Goal: Task Accomplishment & Management: Manage account settings

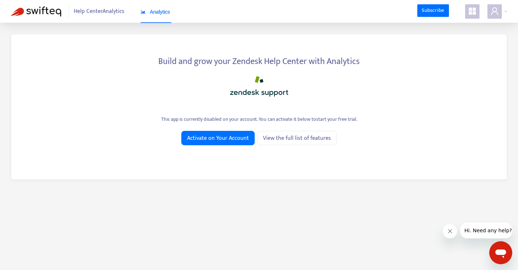
click at [306, 95] on div at bounding box center [259, 84] width 474 height 29
click at [104, 9] on span "Help Center Analytics" at bounding box center [99, 12] width 51 height 14
click at [472, 14] on icon "appstore" at bounding box center [471, 11] width 7 height 7
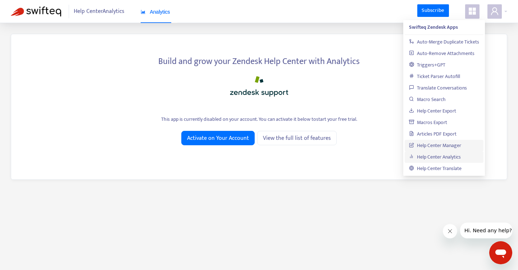
click at [442, 142] on link "Help Center Manager" at bounding box center [435, 145] width 52 height 8
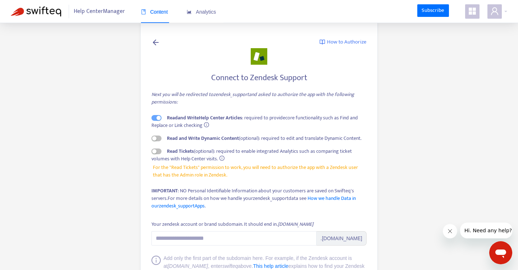
click at [111, 14] on span "Help Center Manager" at bounding box center [99, 12] width 51 height 14
click at [206, 11] on span "Analytics" at bounding box center [201, 12] width 29 height 6
click at [432, 8] on link "Subscribe" at bounding box center [433, 10] width 32 height 13
click at [474, 13] on icon "appstore" at bounding box center [471, 11] width 7 height 7
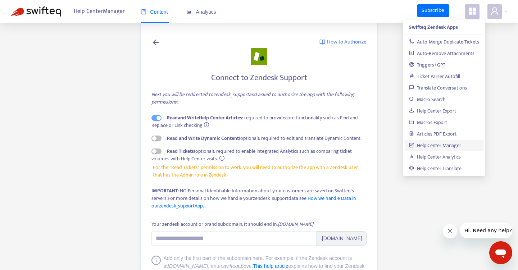
click at [302, 117] on span "Read and Write Help Center Articles : required to provide core functionality su…" at bounding box center [254, 122] width 206 height 16
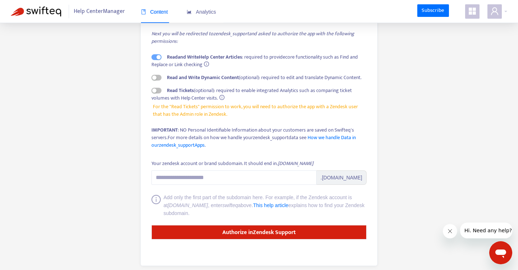
scroll to position [63, 0]
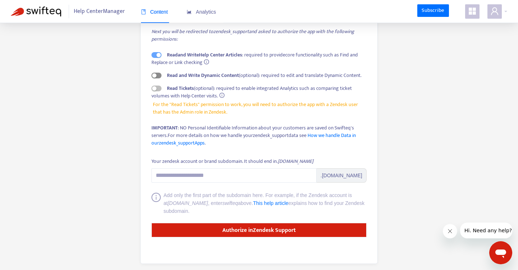
click at [154, 76] on div "button" at bounding box center [154, 75] width 4 height 4
click at [159, 89] on span "button" at bounding box center [156, 89] width 10 height 6
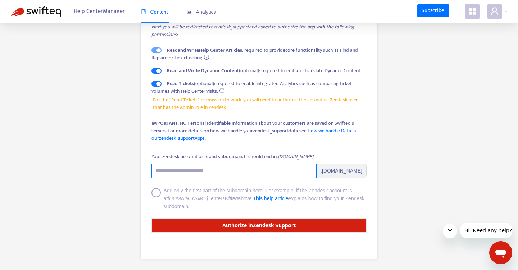
click at [235, 167] on input "Your zendesk account or brand subdomain. It should end in .zendesk.com" at bounding box center [233, 171] width 165 height 14
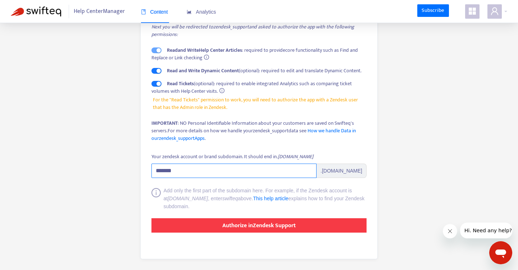
type input "*******"
click at [292, 228] on strong "Authorize in Zendesk Support" at bounding box center [258, 226] width 73 height 10
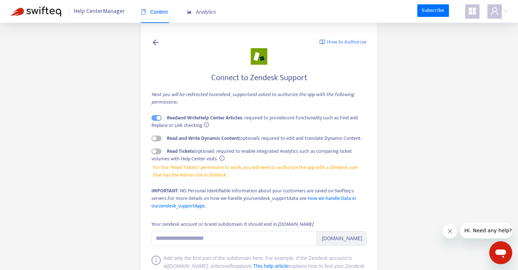
scroll to position [68, 0]
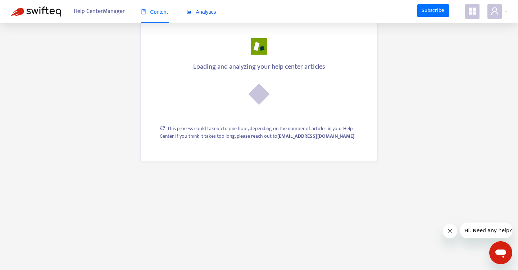
click at [205, 12] on span "Analytics" at bounding box center [201, 12] width 29 height 6
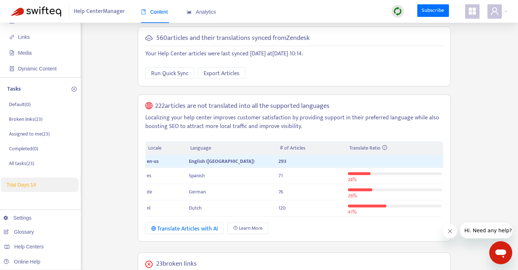
scroll to position [42, 0]
drag, startPoint x: 155, startPoint y: 105, endPoint x: 165, endPoint y: 105, distance: 9.7
click at [165, 105] on h5 "222 articles are not translated into all the supported languages" at bounding box center [242, 105] width 174 height 8
click at [117, 143] on div "Home Articles Links Media Dynamic Content Tasks Default ( 0 ) Broken links ( 23…" at bounding box center [259, 238] width 496 height 495
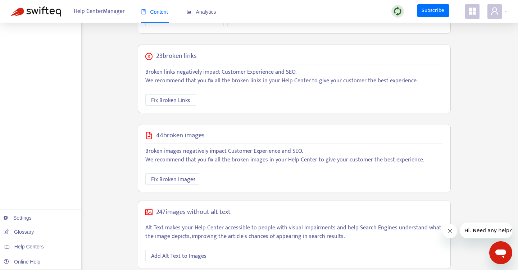
scroll to position [259, 0]
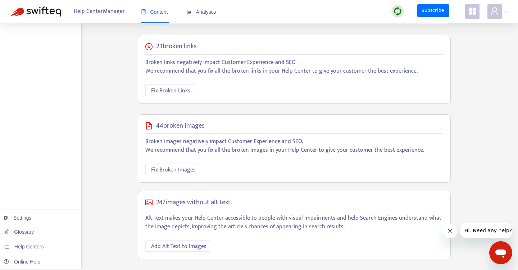
drag, startPoint x: 234, startPoint y: 201, endPoint x: 172, endPoint y: 201, distance: 62.5
click at [172, 201] on div "247 images without alt text" at bounding box center [294, 202] width 298 height 8
click at [172, 201] on h5 "247 images without alt text" at bounding box center [193, 202] width 74 height 8
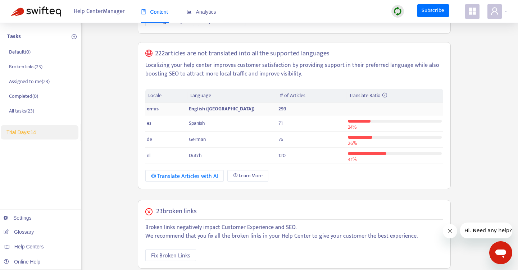
scroll to position [96, 0]
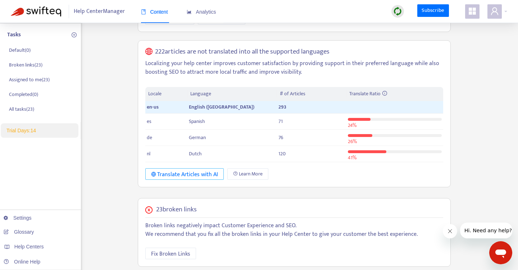
click at [184, 175] on div "Translate Articles with AI" at bounding box center [184, 174] width 67 height 9
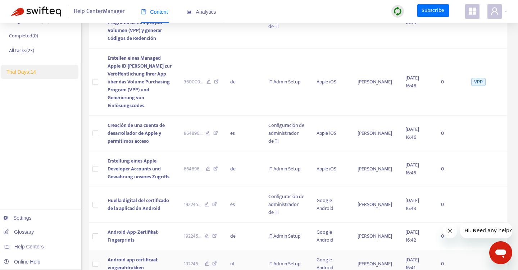
scroll to position [0, 0]
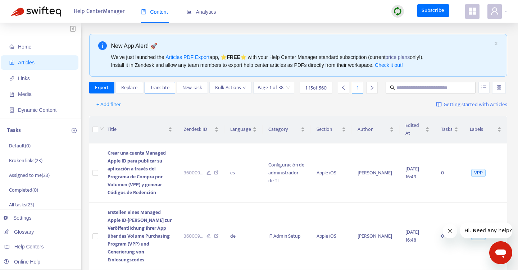
click at [159, 91] on span "Translate" at bounding box center [159, 88] width 19 height 8
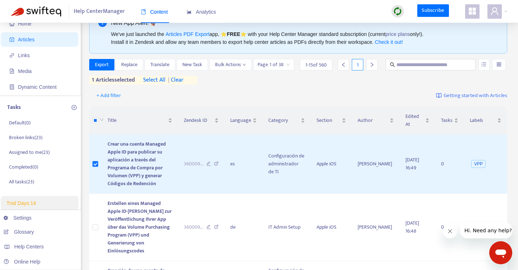
scroll to position [28, 0]
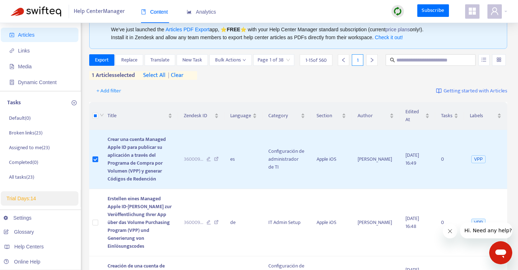
click at [60, 42] on ul "Home Articles Links Media Dynamic Content" at bounding box center [40, 50] width 81 height 81
click at [61, 36] on span "Articles" at bounding box center [40, 35] width 63 height 14
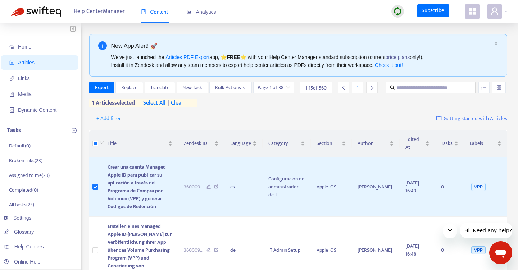
click at [114, 14] on span "Help Center Manager" at bounding box center [99, 12] width 51 height 14
click at [21, 49] on span "Home" at bounding box center [24, 47] width 13 height 6
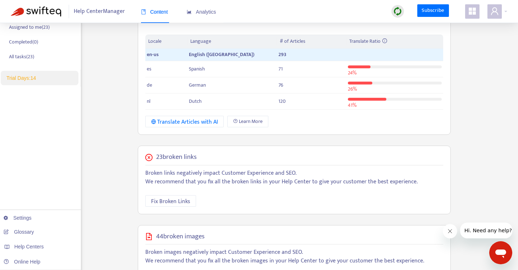
scroll to position [149, 0]
click at [262, 124] on span "Learn More" at bounding box center [251, 121] width 24 height 8
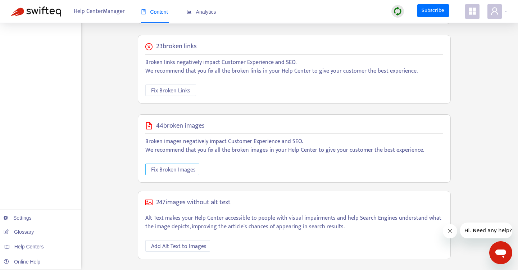
click at [184, 173] on span "Fix Broken Images" at bounding box center [173, 169] width 45 height 9
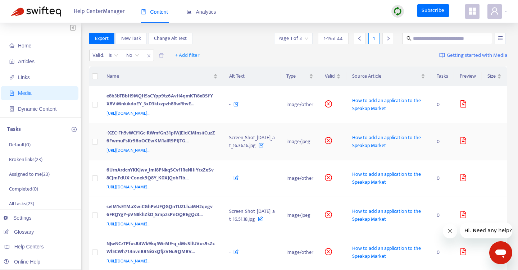
scroll to position [0, 0]
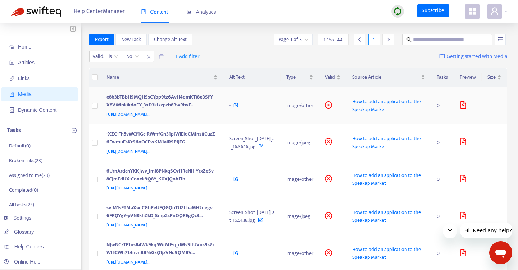
click at [150, 117] on span "https://lh6.googleusercontent.com/e8b3bTBbH9MQHSsCYpp9tz6AvH4qmKTi8xBSfYX8ViMnk…" at bounding box center [127, 114] width 43 height 7
click at [379, 111] on span "How to add an application to the Speakap Market" at bounding box center [386, 105] width 69 height 16
click at [47, 81] on span "Links" at bounding box center [40, 78] width 63 height 14
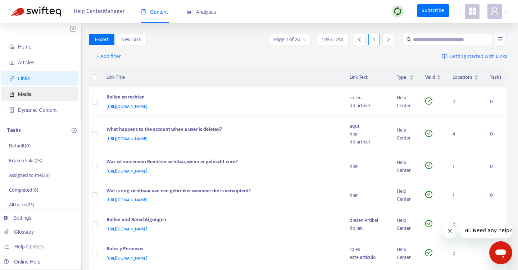
click at [44, 100] on span "Media" at bounding box center [40, 94] width 63 height 14
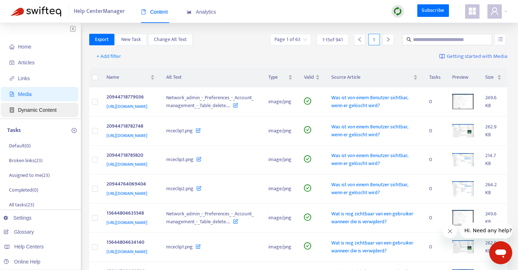
click at [43, 110] on span "Dynamic Content" at bounding box center [37, 110] width 38 height 6
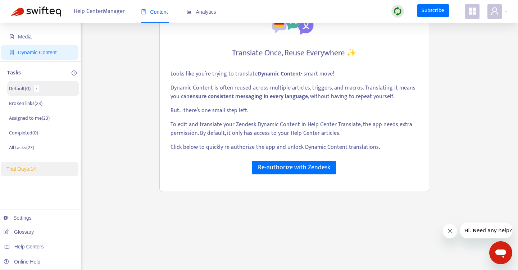
scroll to position [57, 0]
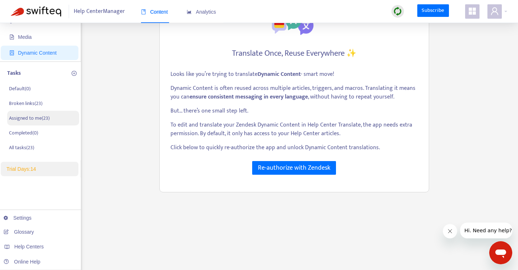
click at [49, 118] on p "Assigned to me ( 23 )" at bounding box center [29, 118] width 41 height 8
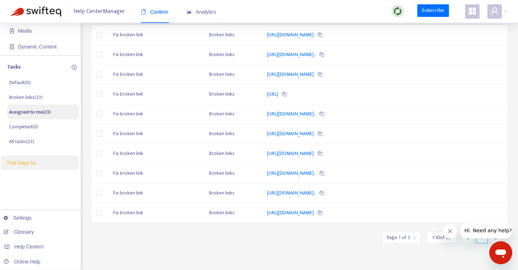
scroll to position [0, 0]
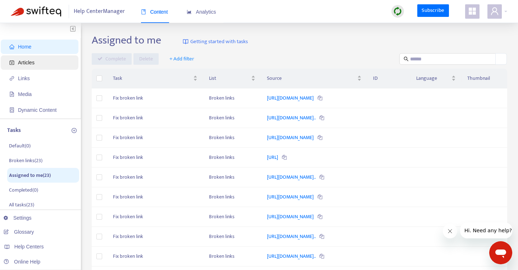
click at [43, 58] on span "Articles" at bounding box center [40, 62] width 63 height 14
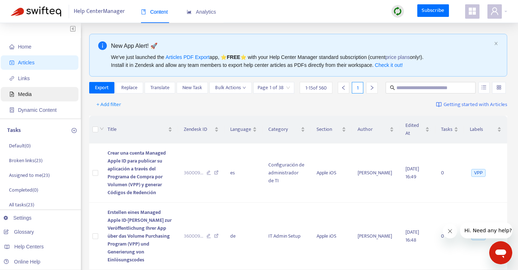
click at [39, 94] on span "Media" at bounding box center [40, 94] width 63 height 14
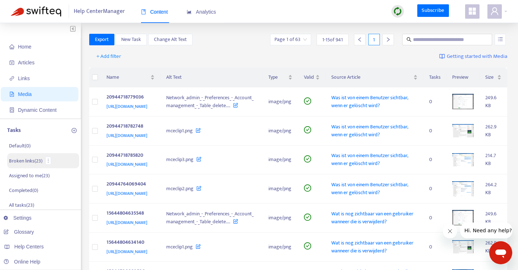
click at [27, 160] on p "Broken links ( 23 )" at bounding box center [25, 161] width 33 height 8
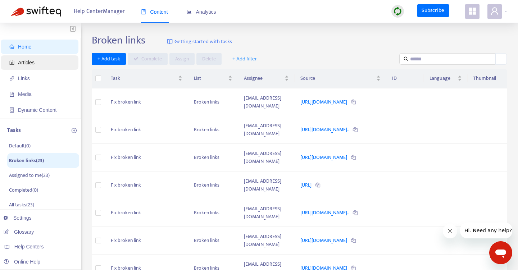
click at [22, 64] on span "Articles" at bounding box center [26, 63] width 17 height 6
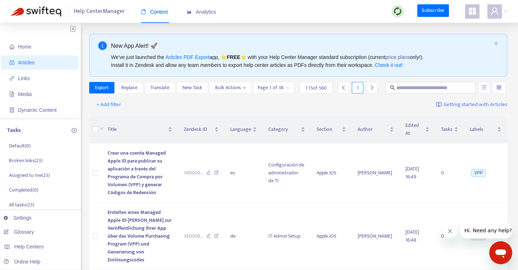
click at [482, 15] on div at bounding box center [475, 11] width 20 height 14
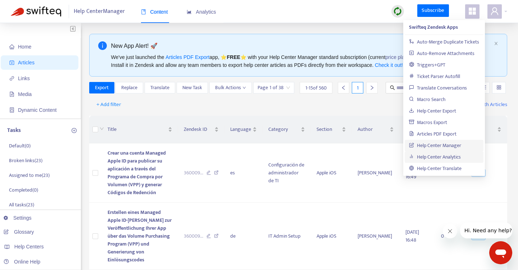
click at [455, 157] on link "Help Center Analytics" at bounding box center [435, 157] width 52 height 8
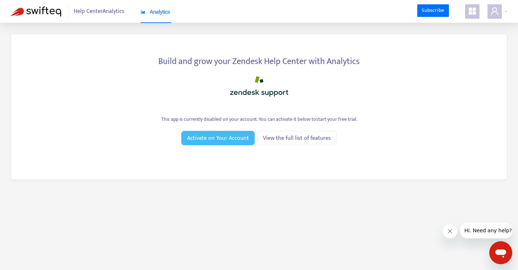
click at [243, 132] on button "Activate on Your Account" at bounding box center [217, 138] width 73 height 14
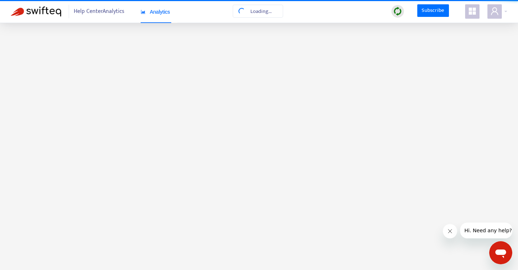
scroll to position [23, 0]
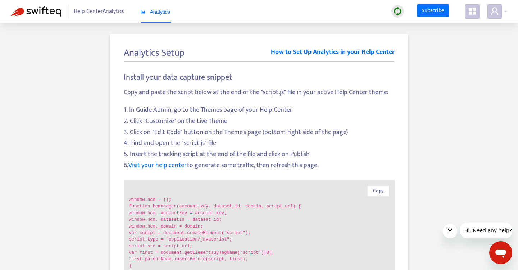
click at [476, 10] on span at bounding box center [472, 11] width 14 height 14
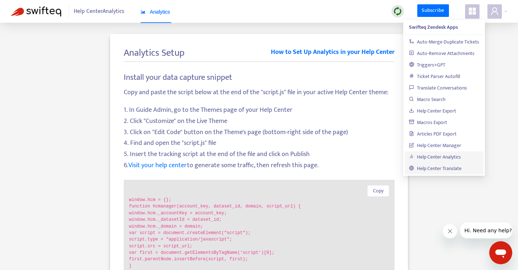
click at [453, 170] on link "Help Center Translate" at bounding box center [435, 168] width 52 height 8
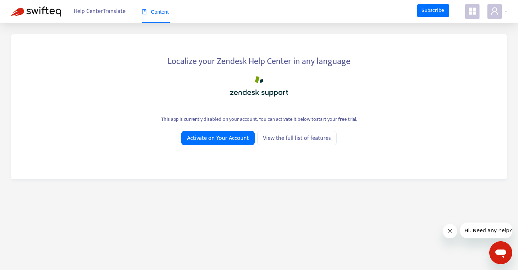
click at [470, 14] on icon "appstore" at bounding box center [471, 11] width 7 height 7
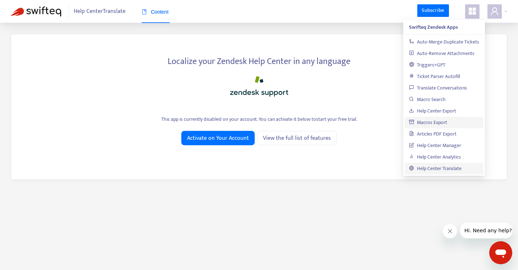
click at [447, 121] on link "Macros Export" at bounding box center [428, 122] width 38 height 8
click at [368, 19] on div "Help Center Translate Content Subscribe" at bounding box center [259, 11] width 518 height 23
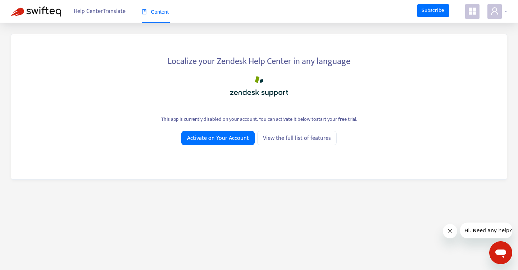
click at [499, 16] on span at bounding box center [494, 11] width 14 height 14
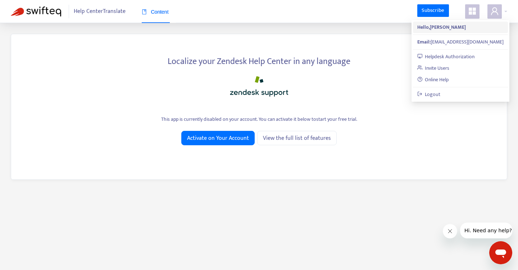
click at [465, 26] on strong "Hello, Nienke Vermaning" at bounding box center [441, 27] width 49 height 8
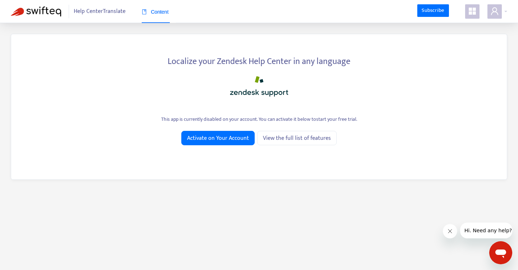
click at [102, 6] on span "Help Center Translate" at bounding box center [100, 12] width 52 height 14
click at [23, 8] on img at bounding box center [36, 11] width 50 height 10
click at [491, 18] on div "Help Center Translate Content Subscribe" at bounding box center [259, 11] width 518 height 23
click at [498, 10] on icon "user" at bounding box center [494, 11] width 9 height 9
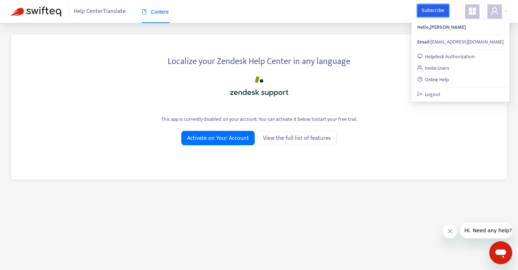
click at [427, 9] on link "Subscribe" at bounding box center [433, 10] width 32 height 13
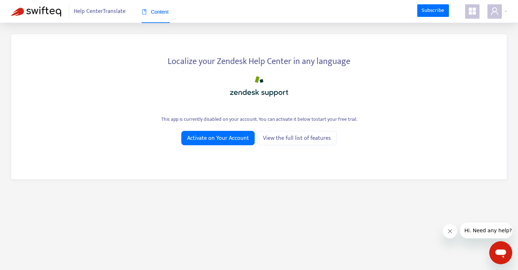
click at [469, 17] on span at bounding box center [472, 11] width 14 height 14
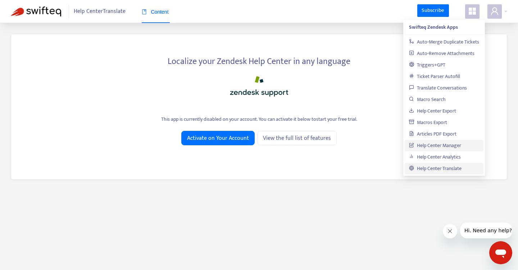
click at [461, 144] on link "Help Center Manager" at bounding box center [435, 145] width 52 height 8
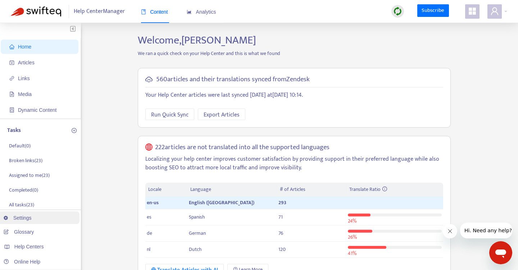
click at [32, 215] on link "Settings" at bounding box center [18, 218] width 28 height 6
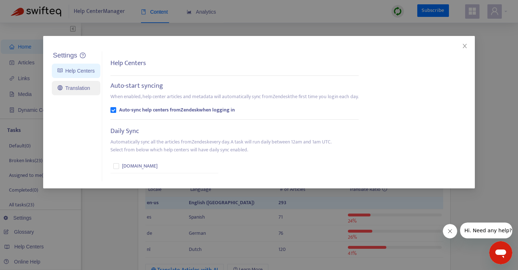
click at [72, 90] on link "Translation" at bounding box center [74, 88] width 32 height 6
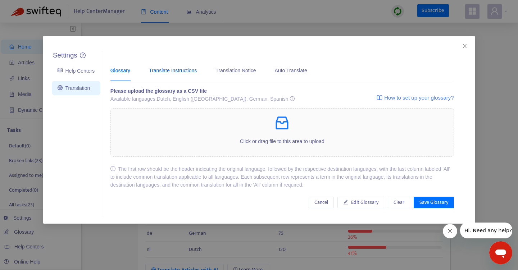
click at [181, 71] on div "Translate Instructions" at bounding box center [173, 70] width 48 height 8
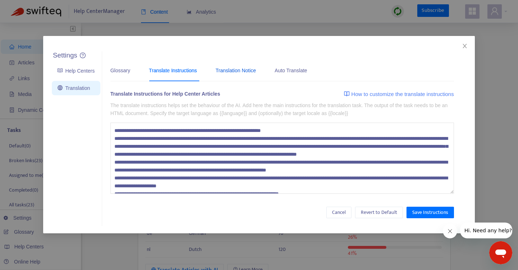
click at [241, 72] on div "Translation Notice" at bounding box center [235, 70] width 40 height 8
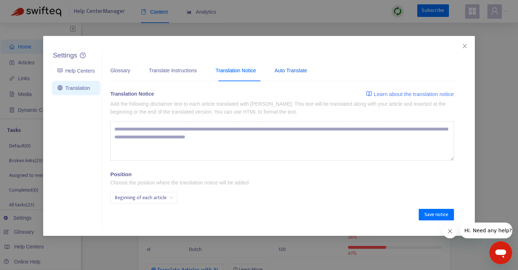
click at [287, 74] on div "Auto Translate" at bounding box center [291, 70] width 32 height 8
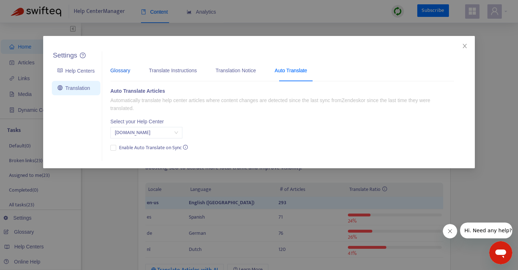
click at [130, 67] on div "Glossary" at bounding box center [120, 70] width 20 height 8
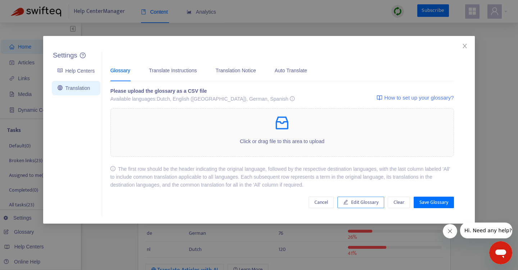
click at [364, 200] on span "Edit Glossary" at bounding box center [364, 202] width 27 height 8
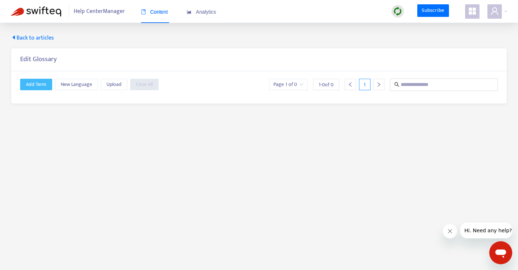
click at [26, 88] on span "Add Term" at bounding box center [36, 85] width 20 height 8
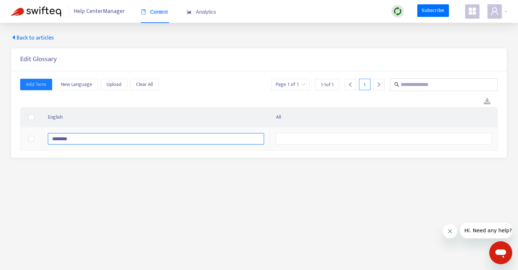
type input "********"
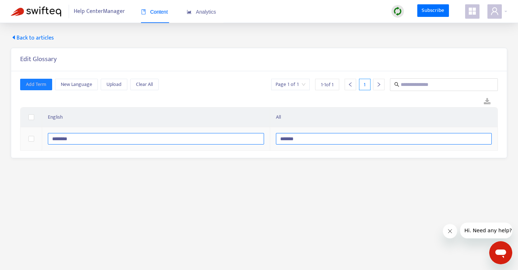
type input "********"
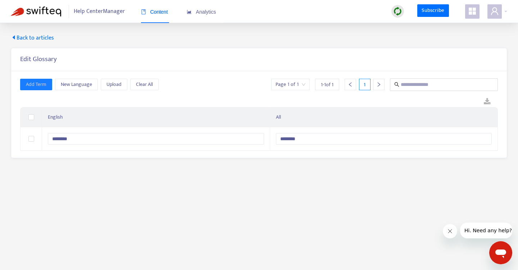
click at [131, 167] on main "Back to articles Edit Glossary Add Term New Language Upload Clear All Page 1 of…" at bounding box center [259, 158] width 518 height 270
click at [119, 81] on span "Upload" at bounding box center [113, 85] width 15 height 8
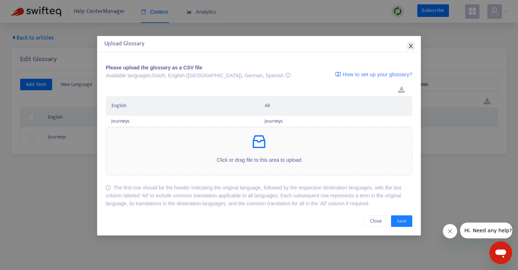
click at [409, 43] on icon "close" at bounding box center [411, 46] width 6 height 6
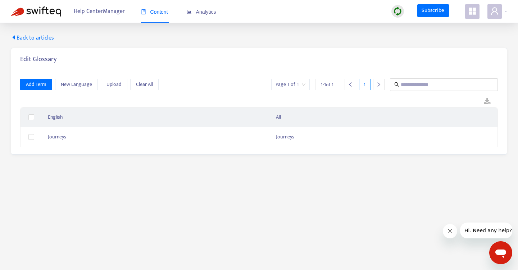
click at [44, 75] on div "Add Term New Language Upload Clear All Page 1 of 1 1 - 1 of 1 1 English All Jou…" at bounding box center [258, 112] width 495 height 83
click at [41, 82] on span "Add Term" at bounding box center [36, 85] width 20 height 8
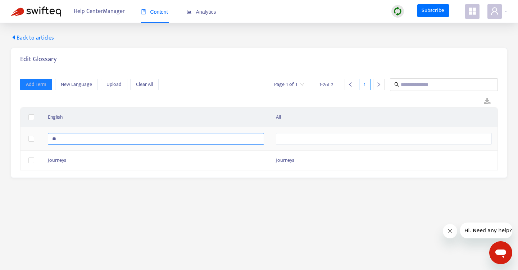
type input "*"
type input "**********"
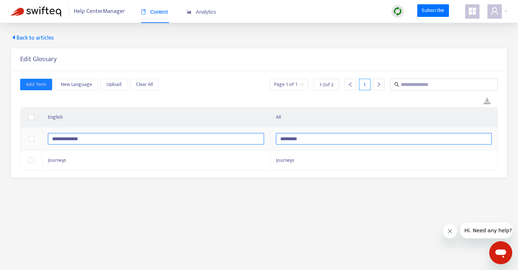
type input "**********"
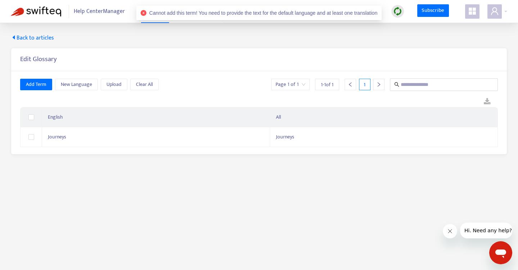
click at [113, 94] on div "Add Term New Language Upload Clear All Page 1 of 1 1 - 1 of 1 1 English All Jou…" at bounding box center [258, 112] width 477 height 69
click at [73, 86] on span "New Language" at bounding box center [76, 85] width 31 height 8
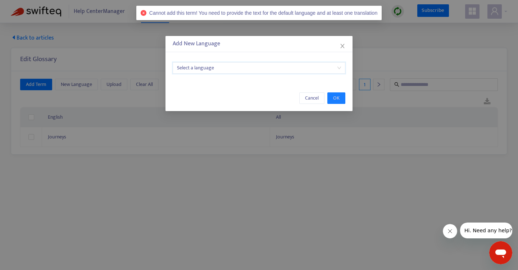
click at [239, 69] on input "search" at bounding box center [259, 68] width 164 height 11
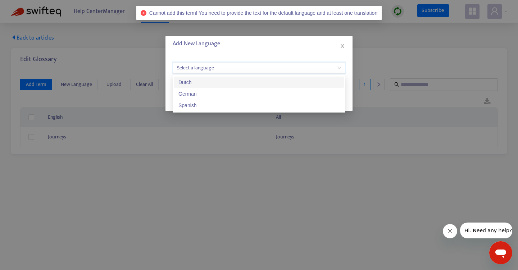
click at [221, 84] on div "Dutch" at bounding box center [258, 82] width 161 height 8
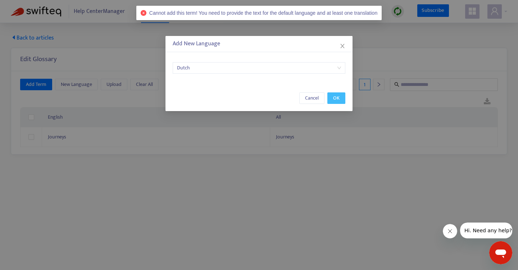
click at [337, 93] on button "OK" at bounding box center [336, 98] width 18 height 12
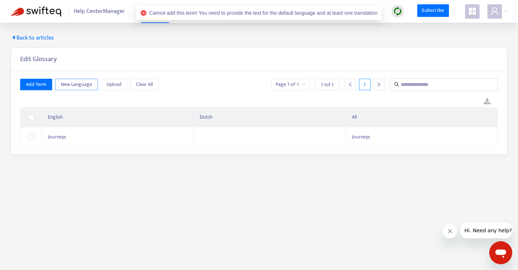
click at [77, 86] on span "New Language" at bounding box center [76, 85] width 31 height 8
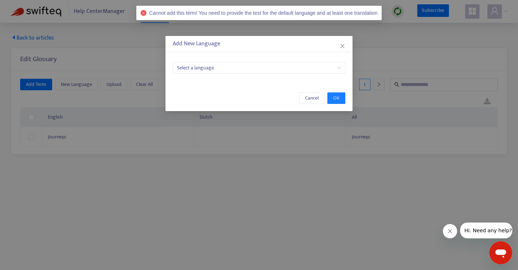
click at [296, 68] on input "search" at bounding box center [259, 68] width 164 height 11
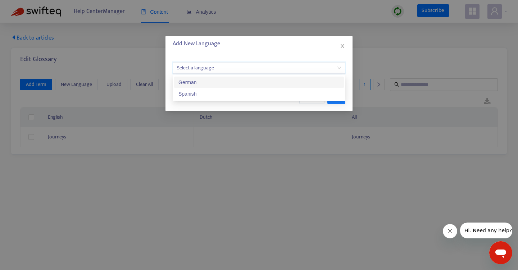
click at [267, 86] on div "German" at bounding box center [258, 82] width 161 height 8
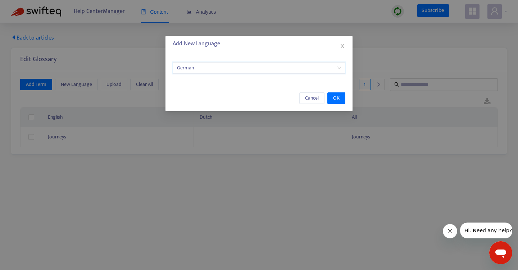
click at [239, 71] on span "German" at bounding box center [259, 68] width 164 height 11
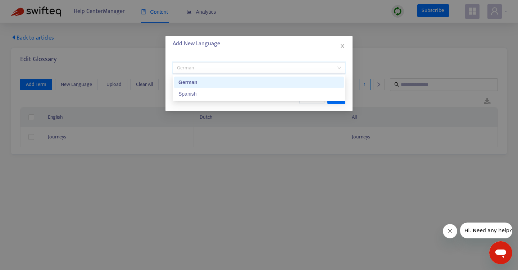
click at [301, 45] on div "Add New Language" at bounding box center [259, 44] width 173 height 9
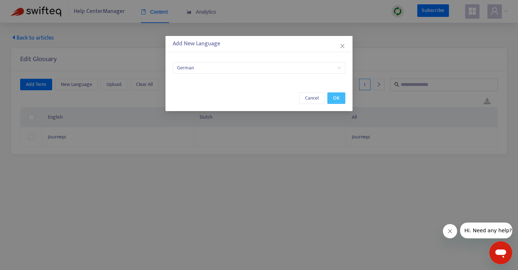
click at [340, 100] on button "OK" at bounding box center [336, 98] width 18 height 12
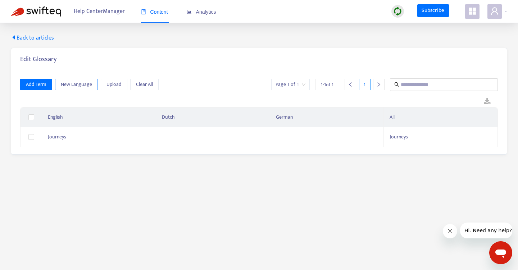
click at [57, 80] on button "New Language" at bounding box center [76, 85] width 43 height 12
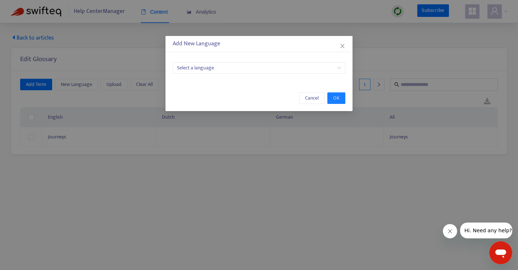
click at [243, 64] on input "search" at bounding box center [259, 68] width 164 height 11
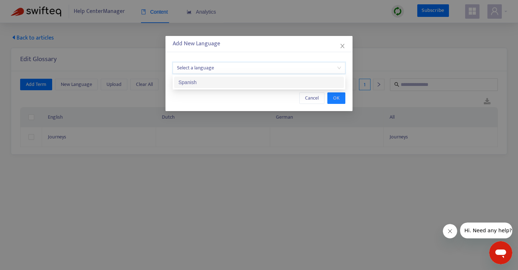
click at [228, 86] on div "Spanish" at bounding box center [259, 83] width 170 height 12
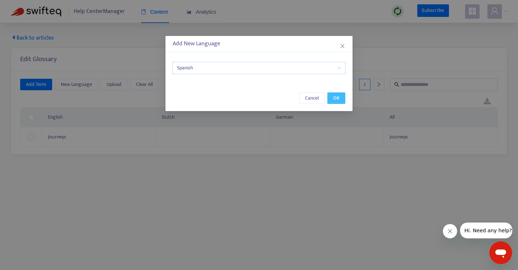
click at [341, 101] on button "OK" at bounding box center [336, 98] width 18 height 12
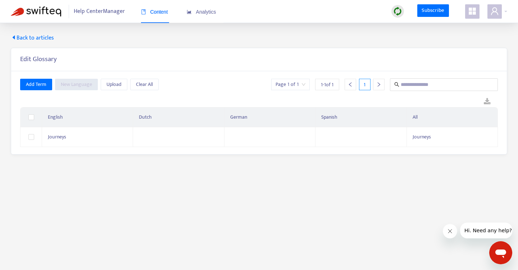
click at [223, 103] on div at bounding box center [258, 101] width 477 height 11
click at [31, 78] on div "Add Term New Language Upload Clear All Page 1 of 1 1 - 1 of 1 1 English Dutch G…" at bounding box center [258, 112] width 495 height 83
click at [31, 90] on button "Add Term" at bounding box center [36, 85] width 32 height 12
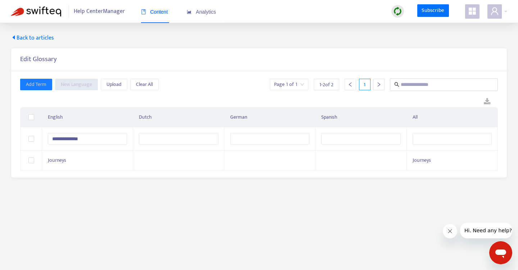
type input "**********"
click at [150, 193] on main "**********" at bounding box center [259, 158] width 518 height 270
click at [265, 147] on td at bounding box center [269, 157] width 91 height 20
click at [271, 128] on td at bounding box center [269, 137] width 91 height 20
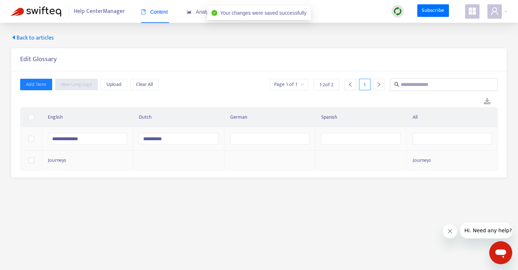
click at [248, 228] on main "**********" at bounding box center [259, 158] width 518 height 270
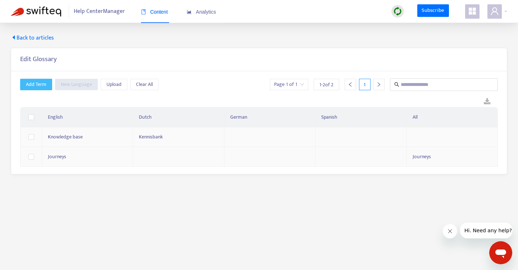
click at [40, 90] on button "Add Term" at bounding box center [36, 85] width 32 height 12
click at [77, 156] on span "Knowledge base" at bounding box center [65, 160] width 35 height 8
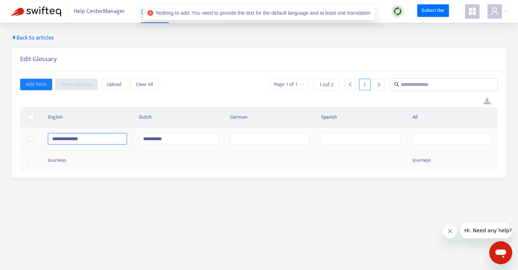
click at [82, 138] on input "**********" at bounding box center [87, 139] width 79 height 12
type input "**********"
click at [172, 223] on main "**********" at bounding box center [259, 158] width 518 height 270
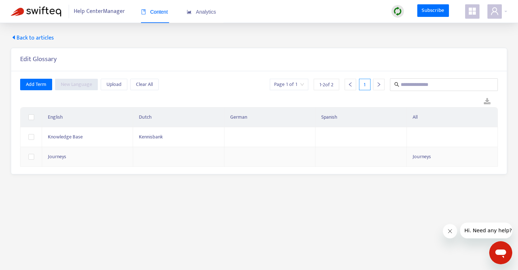
click at [159, 13] on span "Content" at bounding box center [154, 12] width 27 height 6
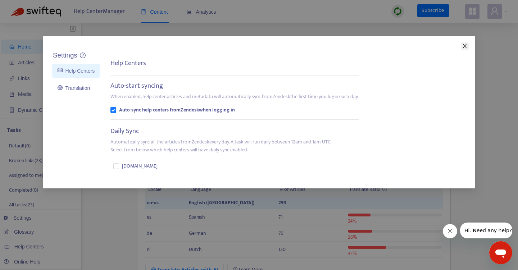
click at [463, 47] on icon "close" at bounding box center [464, 46] width 4 height 4
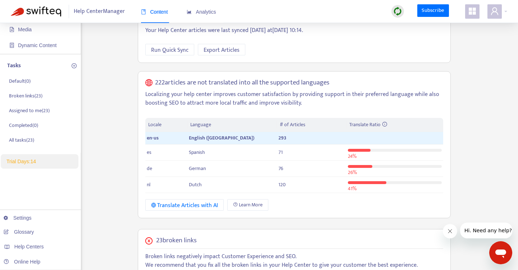
scroll to position [64, 0]
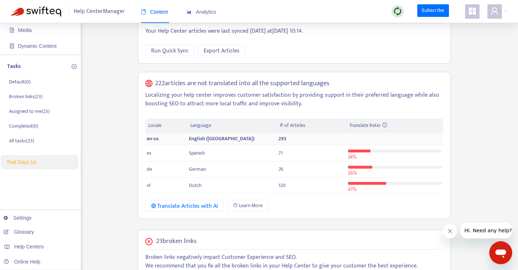
click at [382, 143] on td at bounding box center [394, 139] width 96 height 13
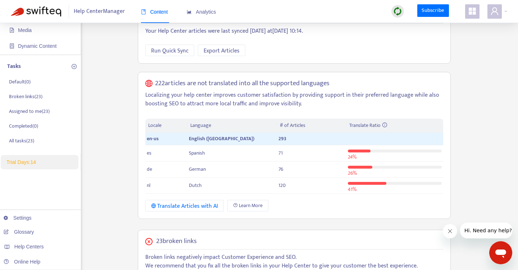
click at [385, 126] on icon at bounding box center [384, 124] width 5 height 5
click at [437, 77] on div "222 articles are not translated into all the supported languages Localizing you…" at bounding box center [294, 145] width 313 height 147
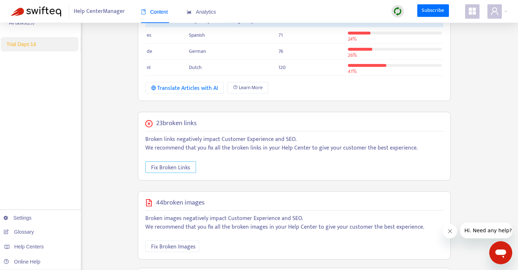
scroll to position [259, 0]
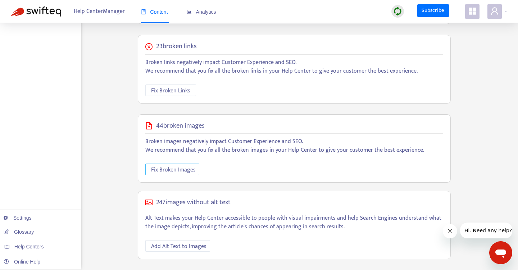
click at [178, 168] on span "Fix Broken Images" at bounding box center [173, 169] width 45 height 9
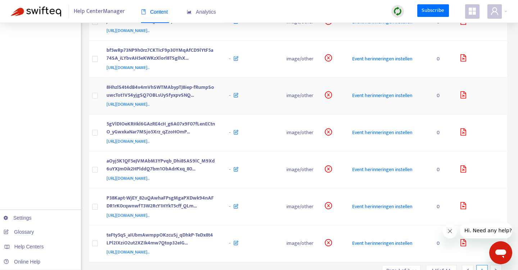
scroll to position [0, 0]
